Goal: Transaction & Acquisition: Purchase product/service

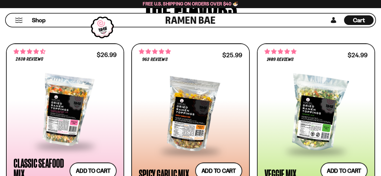
scroll to position [361, 0]
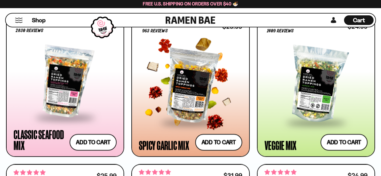
click at [188, 87] on div at bounding box center [190, 84] width 103 height 74
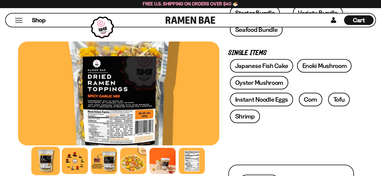
scroll to position [211, 0]
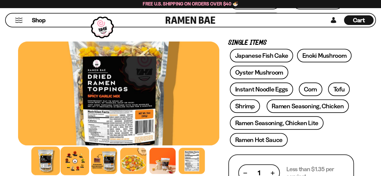
click at [80, 162] on div at bounding box center [74, 161] width 29 height 29
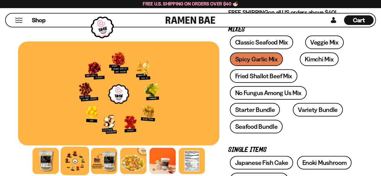
scroll to position [90, 0]
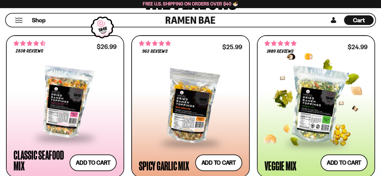
scroll to position [331, 0]
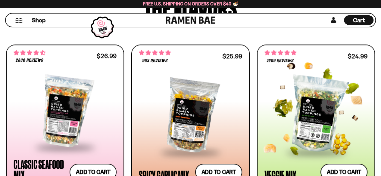
click at [319, 88] on div at bounding box center [315, 114] width 103 height 74
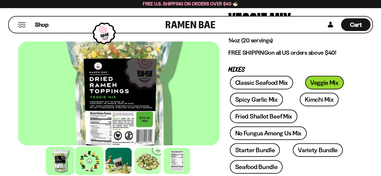
scroll to position [90, 0]
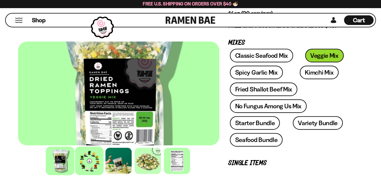
click at [83, 166] on div at bounding box center [89, 161] width 29 height 29
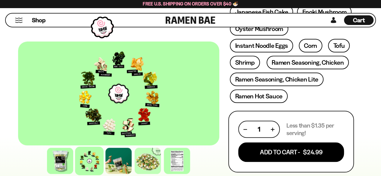
scroll to position [301, 0]
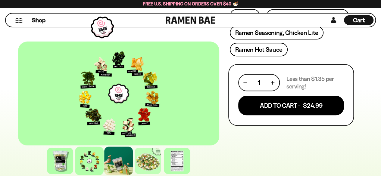
click at [123, 163] on div at bounding box center [118, 161] width 29 height 29
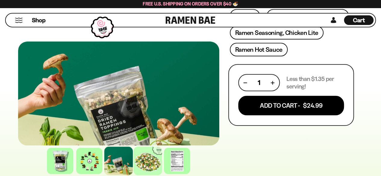
click at [149, 164] on div at bounding box center [148, 161] width 29 height 29
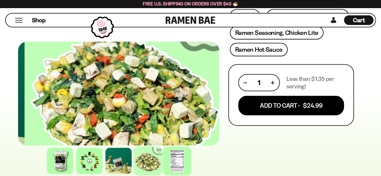
click at [183, 161] on div at bounding box center [177, 161] width 29 height 29
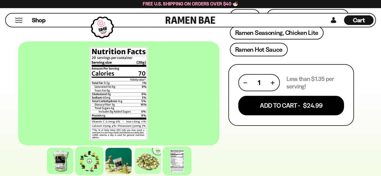
click at [93, 156] on div at bounding box center [89, 161] width 29 height 29
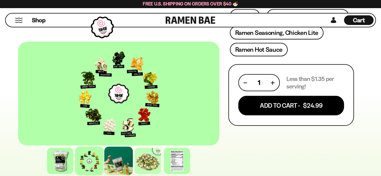
click at [125, 160] on div at bounding box center [118, 161] width 29 height 29
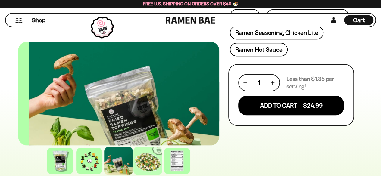
click at [139, 162] on div at bounding box center [148, 161] width 29 height 29
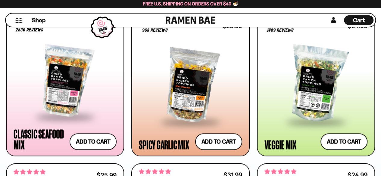
scroll to position [512, 0]
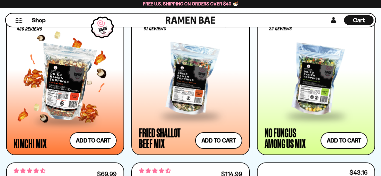
click at [89, 95] on div at bounding box center [65, 83] width 103 height 74
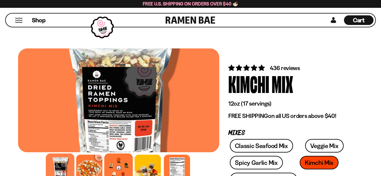
click at [118, 166] on div at bounding box center [118, 168] width 29 height 29
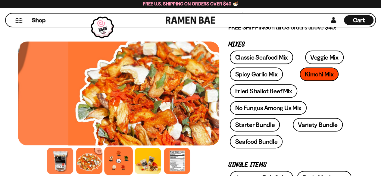
scroll to position [88, 0]
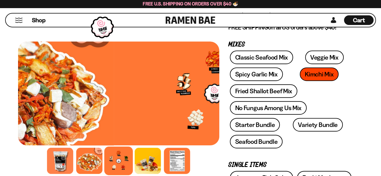
click at [120, 165] on div at bounding box center [118, 161] width 29 height 29
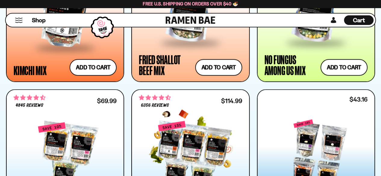
scroll to position [512, 0]
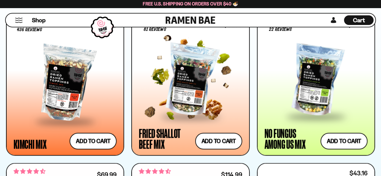
click at [185, 116] on span at bounding box center [190, 116] width 73 height 21
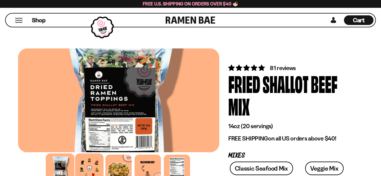
click at [91, 167] on div at bounding box center [89, 168] width 29 height 29
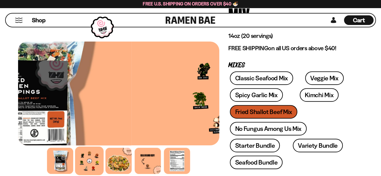
scroll to position [90, 0]
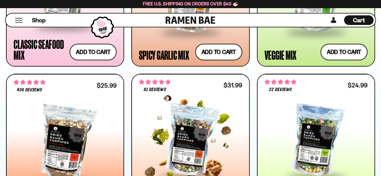
scroll to position [361, 0]
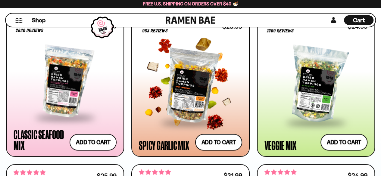
click at [175, 93] on div at bounding box center [190, 84] width 103 height 74
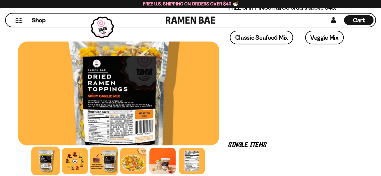
scroll to position [108, 0]
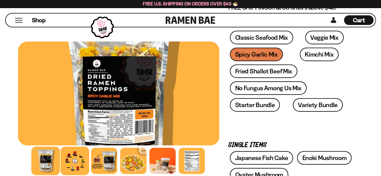
click at [86, 161] on div at bounding box center [74, 161] width 29 height 29
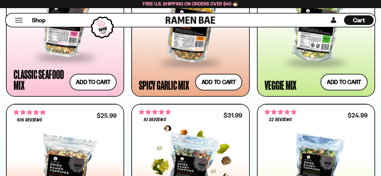
scroll to position [331, 0]
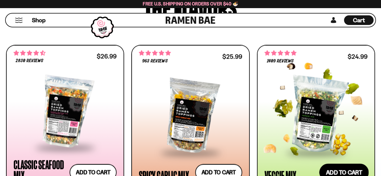
click at [338, 169] on button "Add to cart Add ― Regular price $24.99 Regular price Sale price $24.99 Unit pri…" at bounding box center [343, 172] width 49 height 17
